Goal: Task Accomplishment & Management: Manage account settings

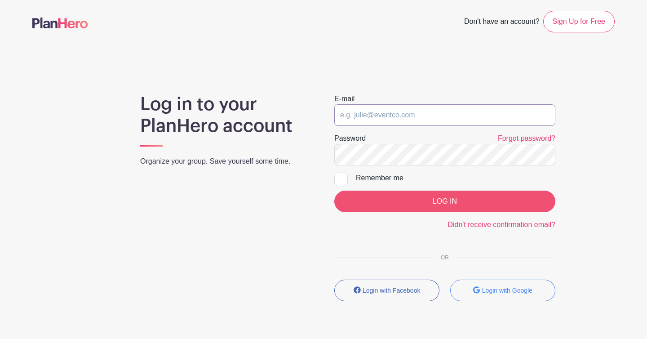
type input "[EMAIL_ADDRESS][DOMAIN_NAME]"
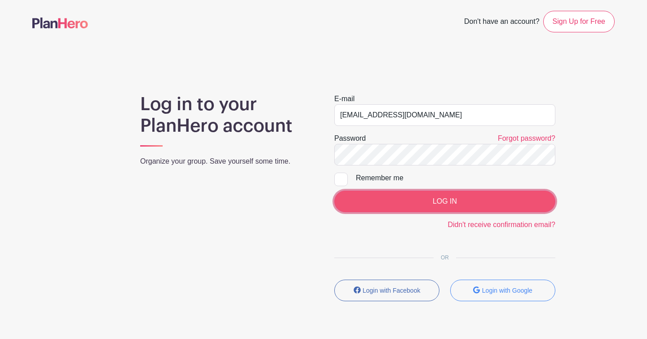
click at [436, 202] on input "LOG IN" at bounding box center [444, 201] width 221 height 22
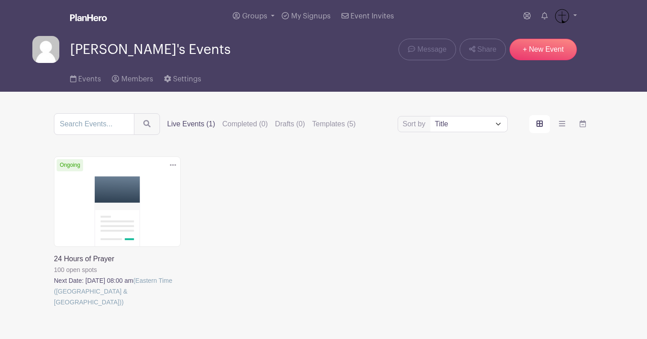
click at [54, 307] on link at bounding box center [54, 307] width 0 height 0
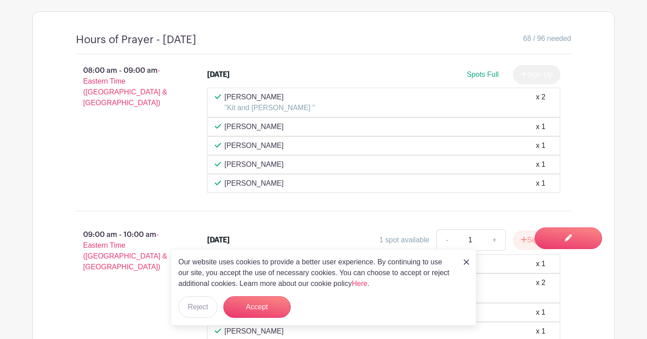
scroll to position [658, 0]
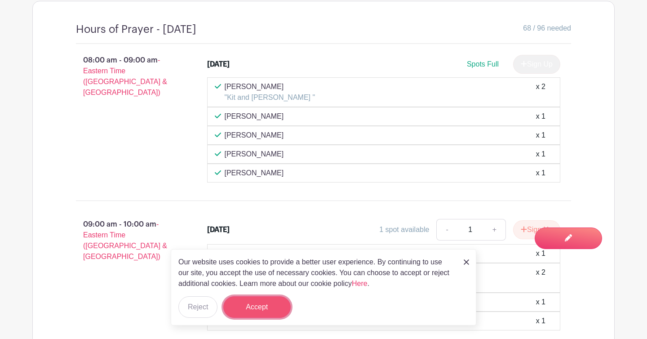
click at [272, 310] on button "Accept" at bounding box center [256, 307] width 67 height 22
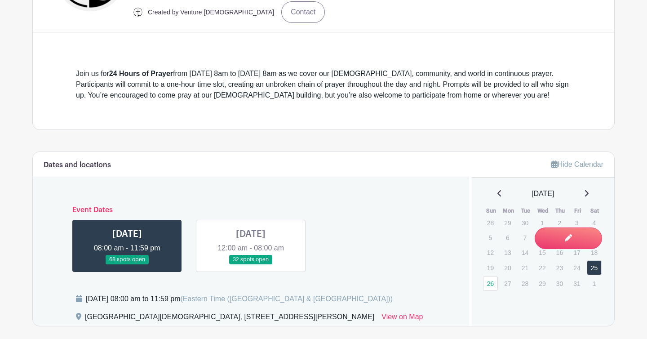
scroll to position [310, 0]
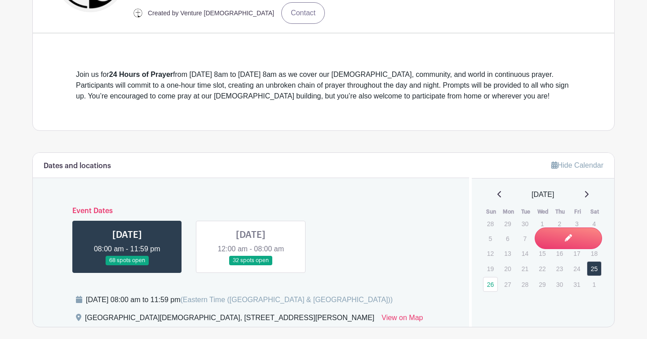
click at [251, 265] on link at bounding box center [251, 265] width 0 height 0
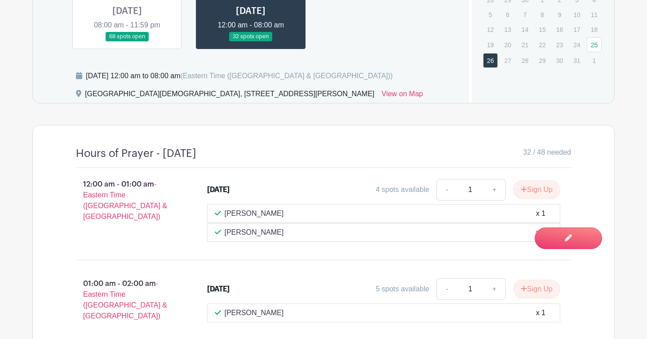
scroll to position [548, 0]
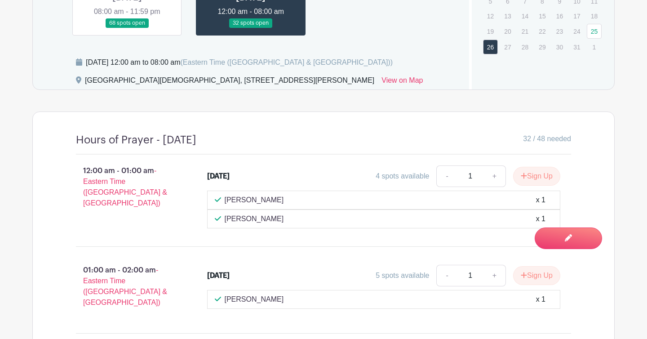
click at [263, 196] on p "Amanda McAbee" at bounding box center [254, 199] width 59 height 11
click at [258, 213] on div "Lisa Hoffman x 1" at bounding box center [383, 218] width 353 height 19
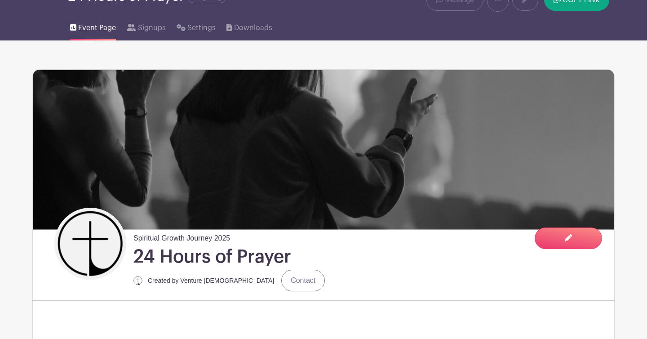
scroll to position [0, 0]
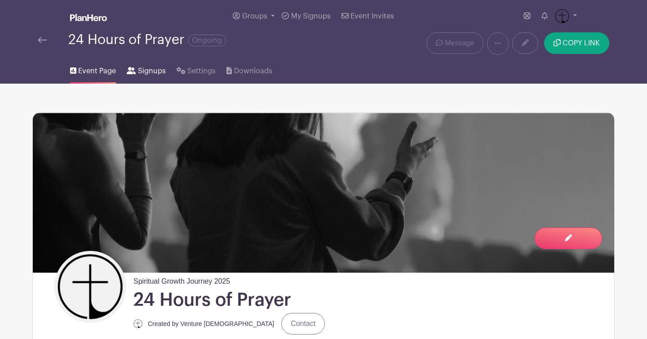
click at [146, 75] on span "Signups" at bounding box center [152, 71] width 28 height 11
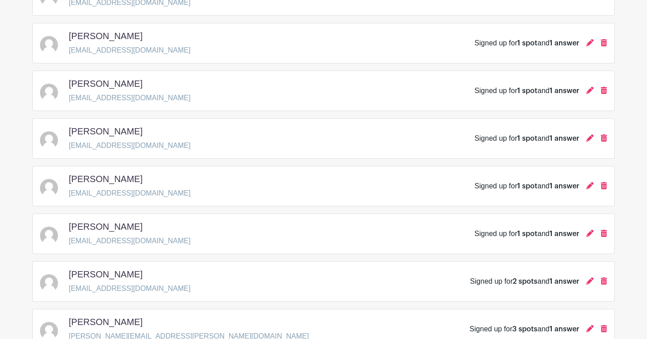
scroll to position [1319, 0]
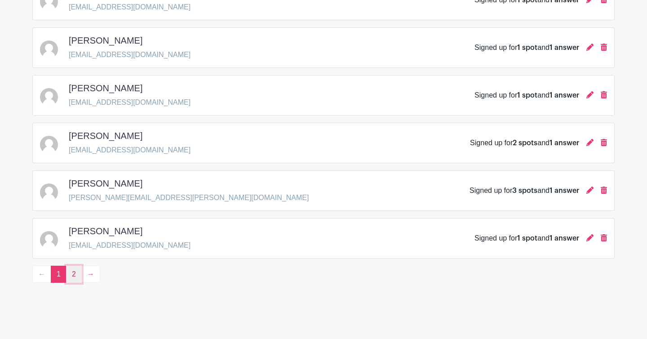
click at [73, 274] on link "2" at bounding box center [74, 273] width 16 height 17
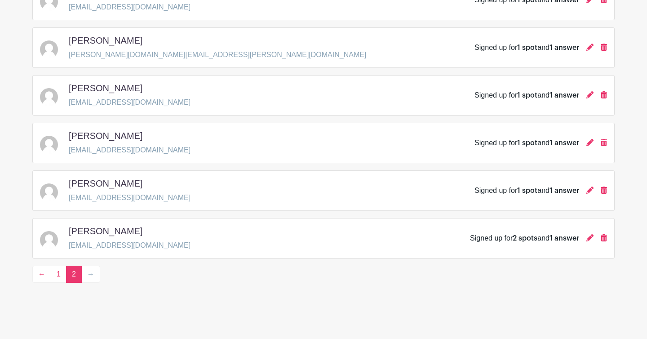
scroll to position [271, 0]
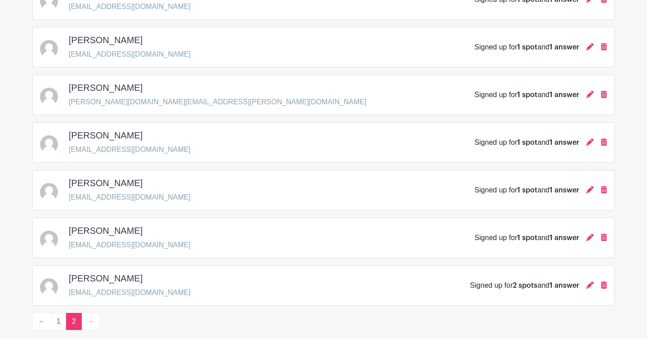
click at [593, 193] on div "Signed up for 1 spot and 1 answer" at bounding box center [540, 190] width 133 height 11
click at [589, 191] on icon at bounding box center [589, 189] width 7 height 7
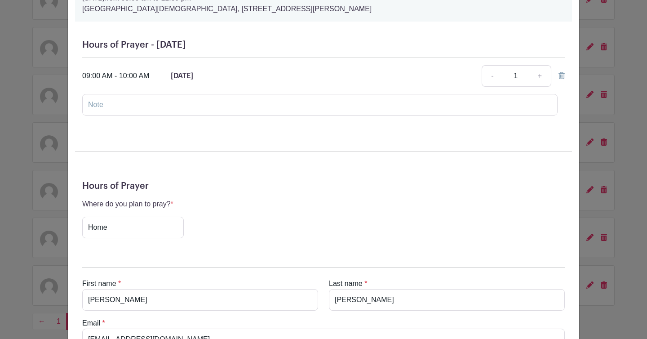
scroll to position [0, 0]
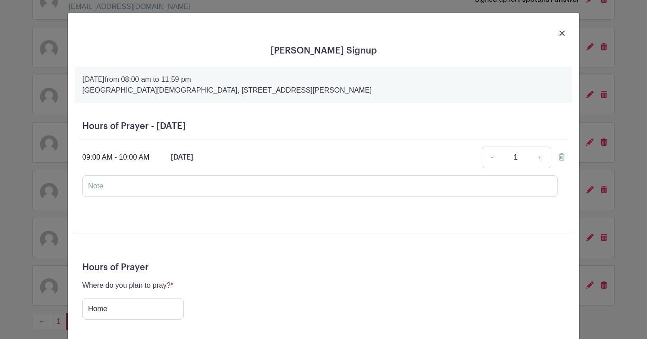
click at [561, 34] on img at bounding box center [561, 33] width 5 height 5
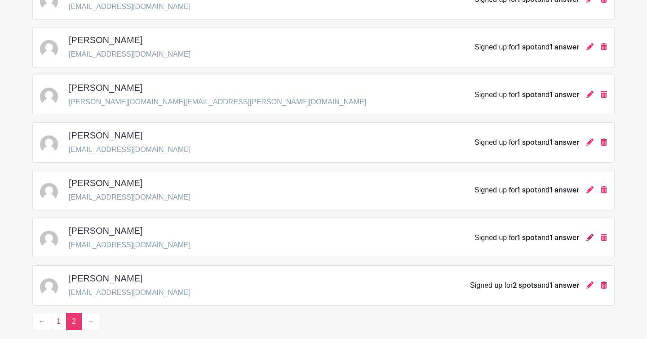
click at [589, 238] on icon at bounding box center [589, 237] width 7 height 7
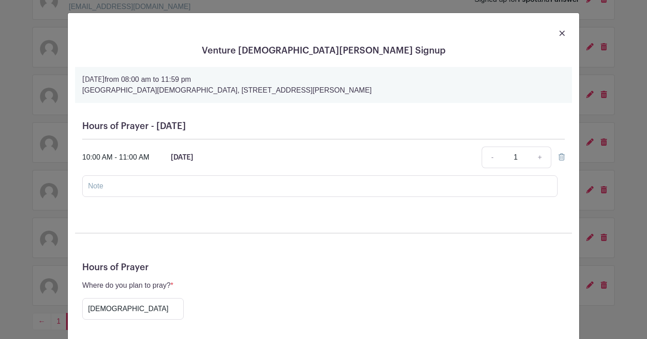
click at [559, 32] on img at bounding box center [561, 33] width 5 height 5
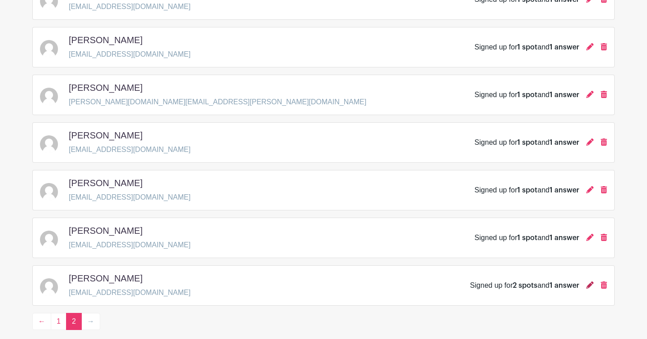
click at [588, 288] on icon at bounding box center [589, 284] width 7 height 7
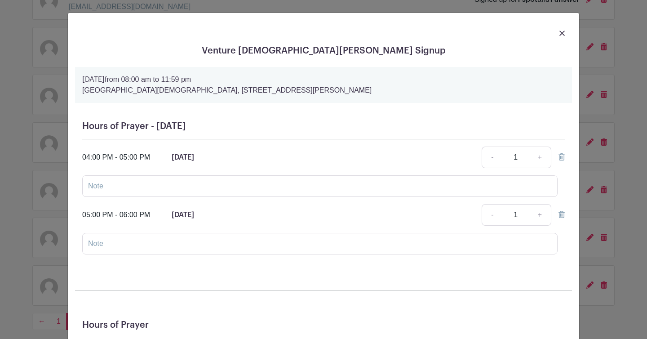
click at [564, 30] on link at bounding box center [561, 32] width 5 height 11
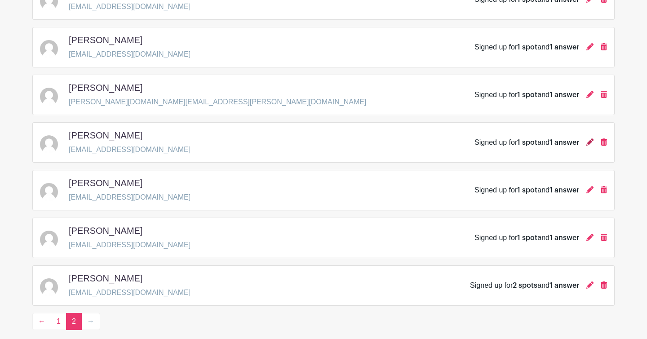
click at [592, 142] on icon at bounding box center [589, 141] width 7 height 7
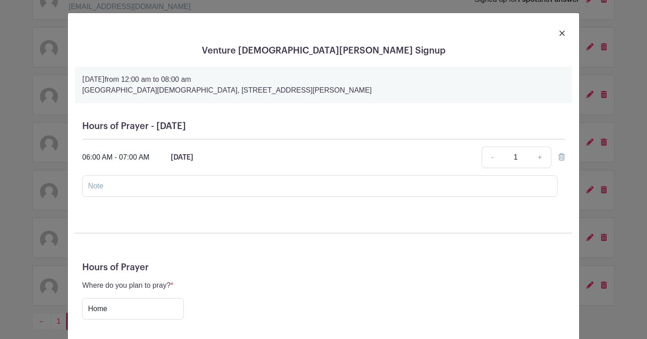
click at [564, 32] on img at bounding box center [561, 33] width 5 height 5
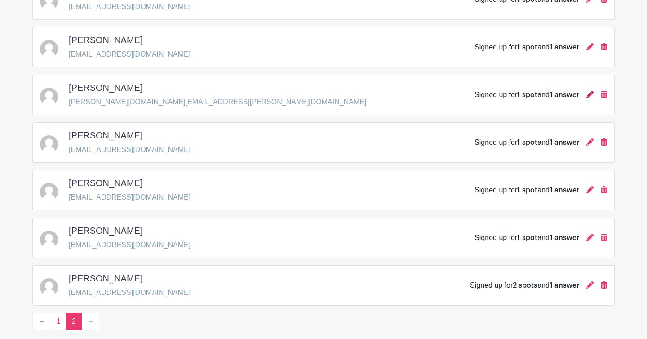
click at [590, 94] on icon at bounding box center [589, 94] width 7 height 7
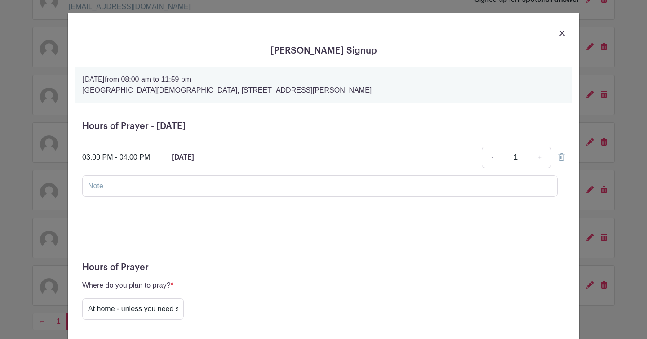
click at [564, 33] on img at bounding box center [561, 33] width 5 height 5
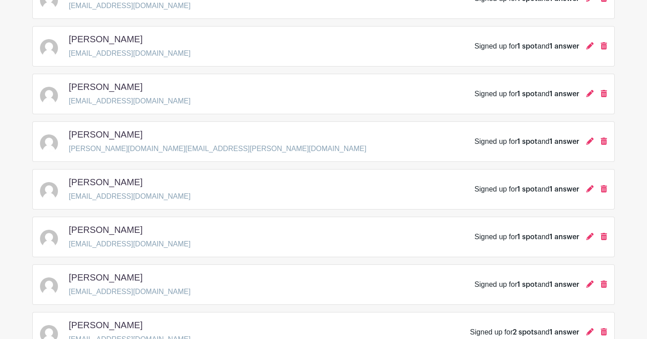
scroll to position [220, 0]
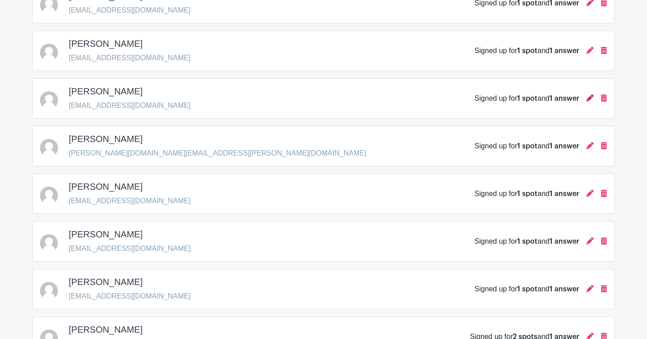
click at [589, 97] on icon at bounding box center [589, 97] width 7 height 7
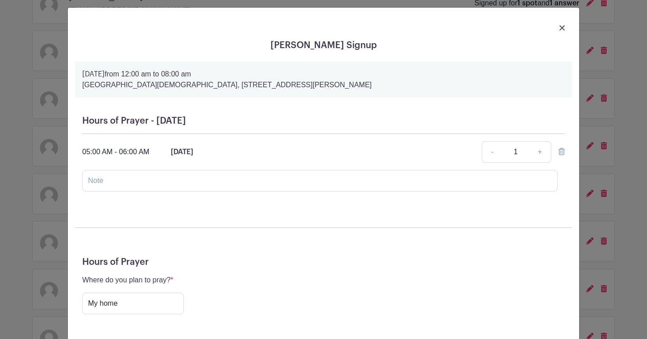
scroll to position [0, 0]
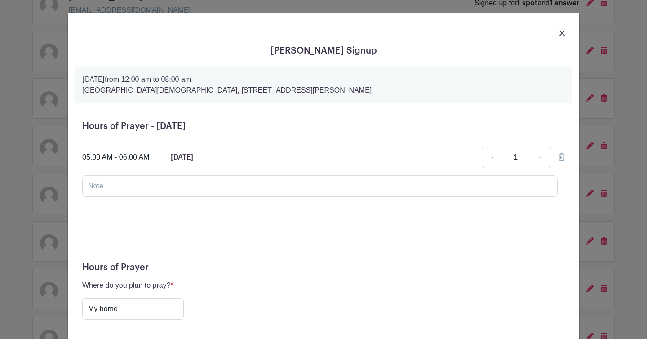
click at [561, 34] on img at bounding box center [561, 33] width 5 height 5
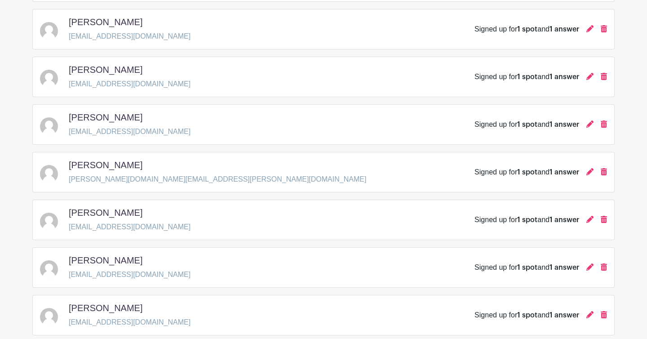
scroll to position [191, 0]
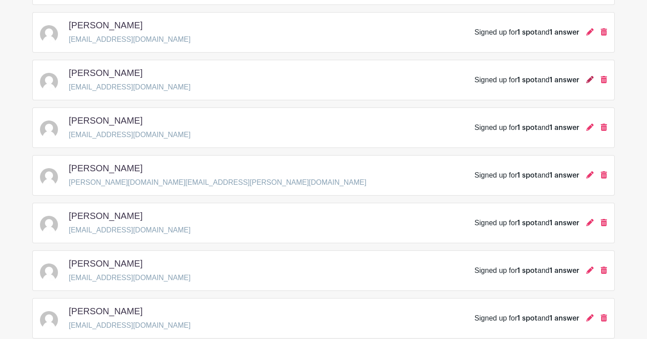
click at [589, 82] on icon at bounding box center [589, 79] width 7 height 7
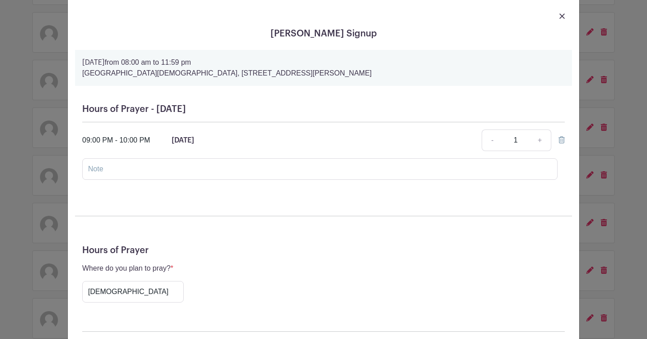
scroll to position [0, 0]
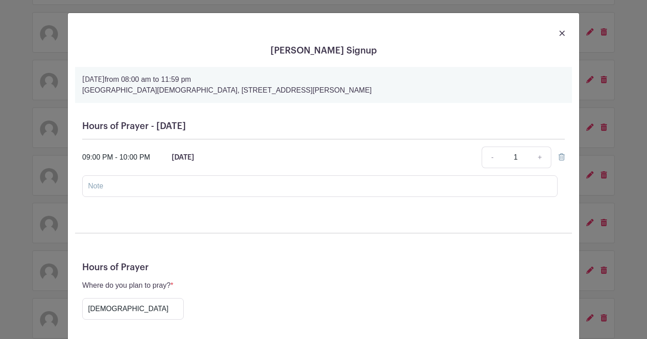
click at [561, 31] on img at bounding box center [561, 33] width 5 height 5
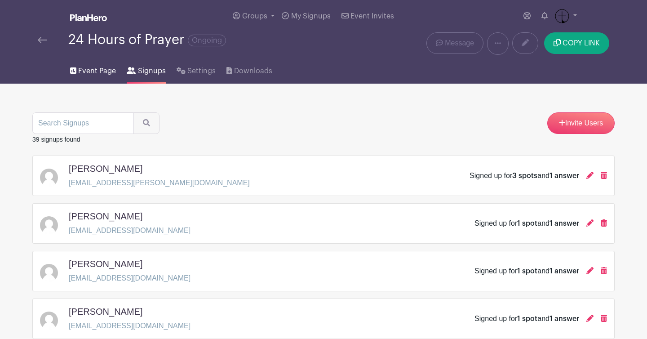
click at [86, 75] on span "Event Page" at bounding box center [97, 71] width 38 height 11
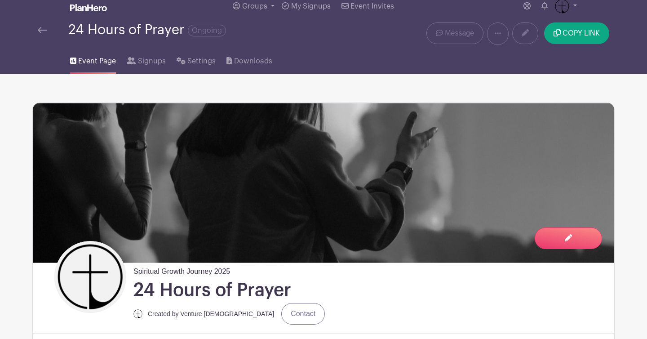
scroll to position [10, 0]
